Goal: Information Seeking & Learning: Find specific fact

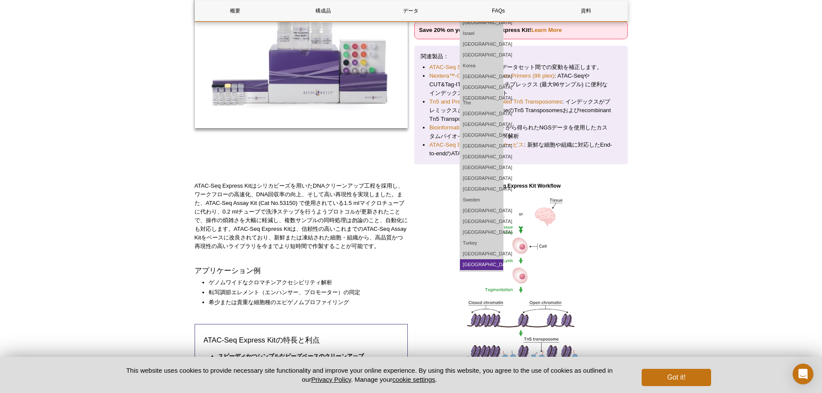
scroll to position [160, 0]
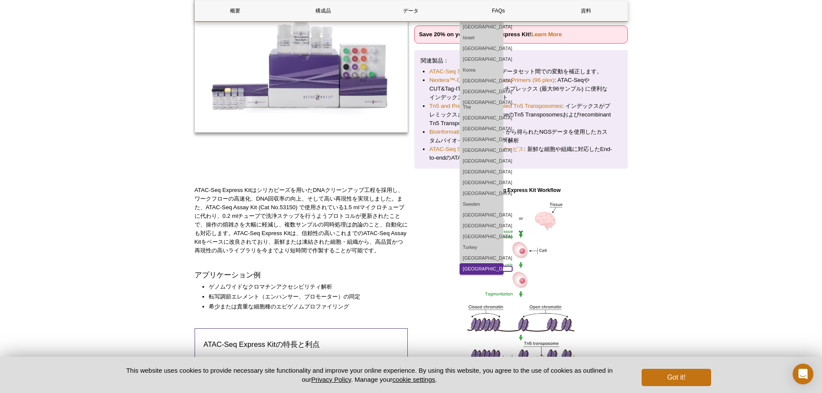
click at [503, 264] on link "[GEOGRAPHIC_DATA]" at bounding box center [481, 269] width 43 height 11
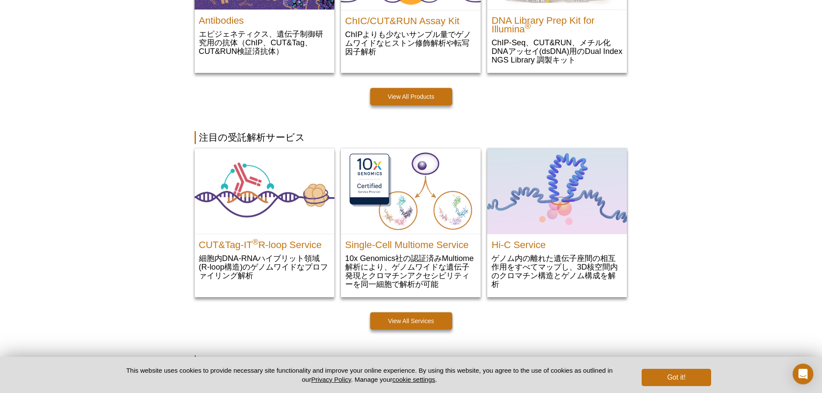
scroll to position [302, 0]
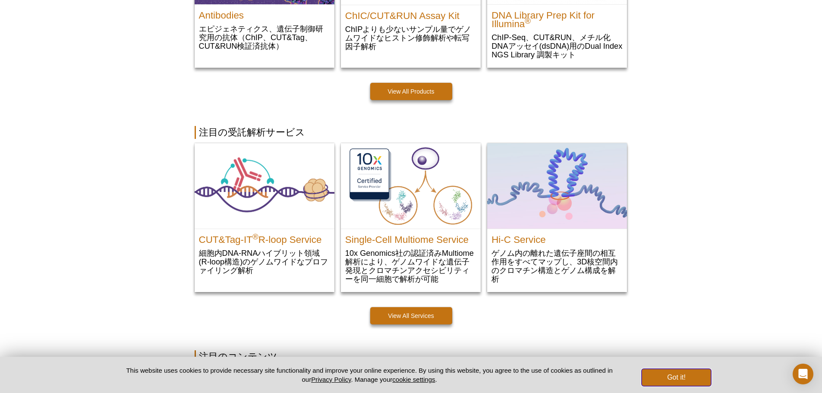
click at [693, 379] on button "Got it!" at bounding box center [675, 377] width 69 height 17
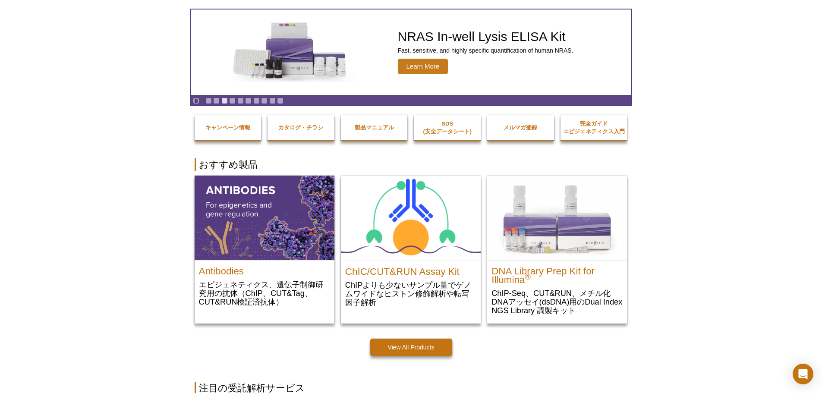
scroll to position [0, 0]
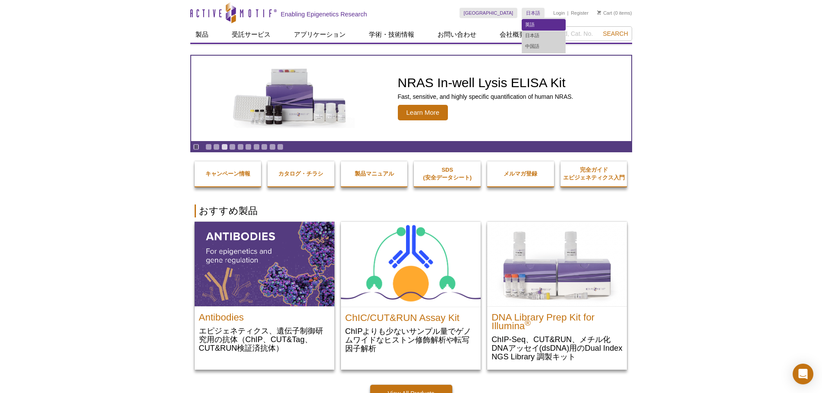
click at [533, 24] on link "英語" at bounding box center [543, 24] width 43 height 11
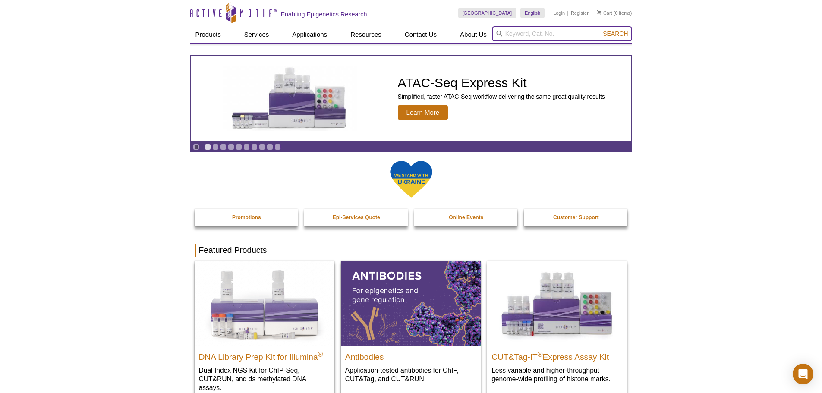
click at [515, 35] on input "search" at bounding box center [562, 33] width 140 height 15
paste input "53157"
type input "53157"
click at [600, 30] on button "Search" at bounding box center [615, 34] width 30 height 8
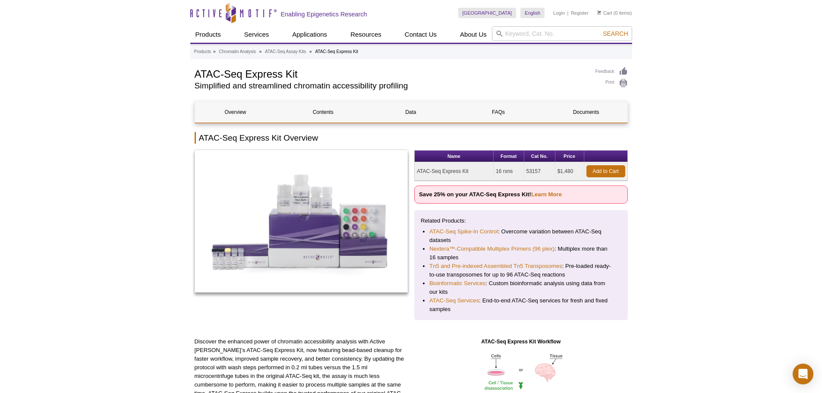
drag, startPoint x: 474, startPoint y: 171, endPoint x: 413, endPoint y: 171, distance: 60.4
click at [413, 171] on div "Name Format Cat No. Price ATAC-Seq Express Kit 16 rxns 53157 $1,480 Add to Cart…" at bounding box center [411, 235] width 433 height 170
click at [437, 174] on td "ATAC-Seq Express Kit" at bounding box center [453, 171] width 79 height 19
drag, startPoint x: 417, startPoint y: 174, endPoint x: 473, endPoint y: 174, distance: 56.1
click at [473, 174] on td "ATAC-Seq Express Kit" at bounding box center [453, 171] width 79 height 19
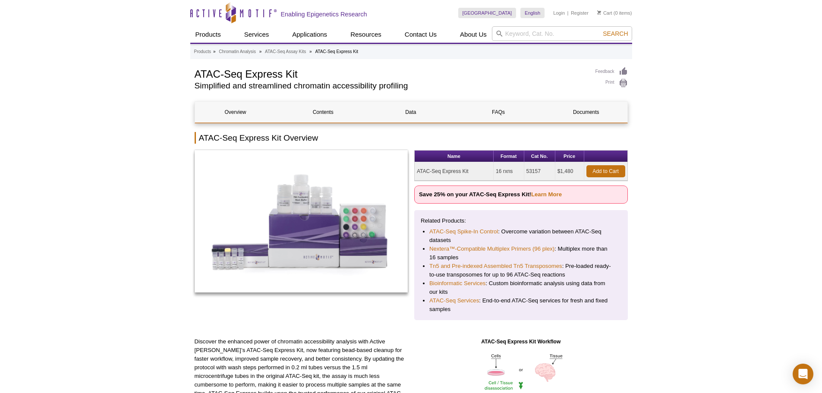
copy td "ATAC-Seq Express Kit"
drag, startPoint x: 543, startPoint y: 172, endPoint x: 525, endPoint y: 171, distance: 17.7
click at [525, 171] on td "53157" at bounding box center [539, 171] width 31 height 19
copy td "53157"
drag, startPoint x: 516, startPoint y: 172, endPoint x: 496, endPoint y: 171, distance: 19.8
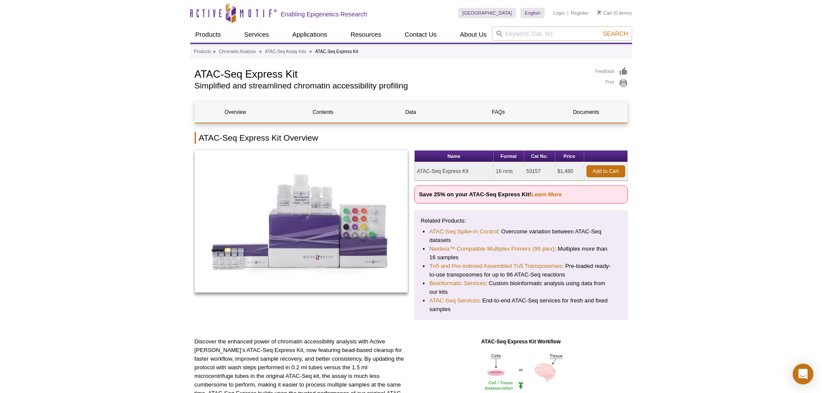
click at [496, 171] on td "16 rxns" at bounding box center [508, 171] width 31 height 19
copy td "16 rxns"
click at [512, 34] on input "search" at bounding box center [562, 33] width 140 height 15
paste input "53155"
type input "53155"
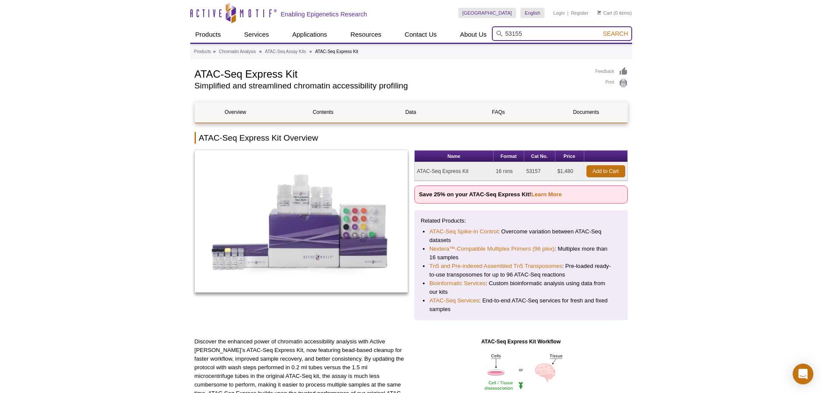
click at [600, 30] on button "Search" at bounding box center [615, 34] width 30 height 8
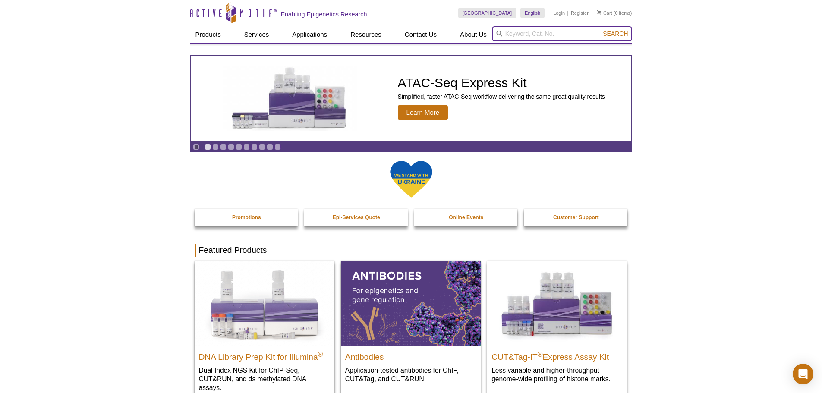
click at [515, 36] on input "search" at bounding box center [562, 33] width 140 height 15
paste input "53150"
type input "53150"
click at [600, 30] on button "Search" at bounding box center [615, 34] width 30 height 8
